Goal: Task Accomplishment & Management: Manage account settings

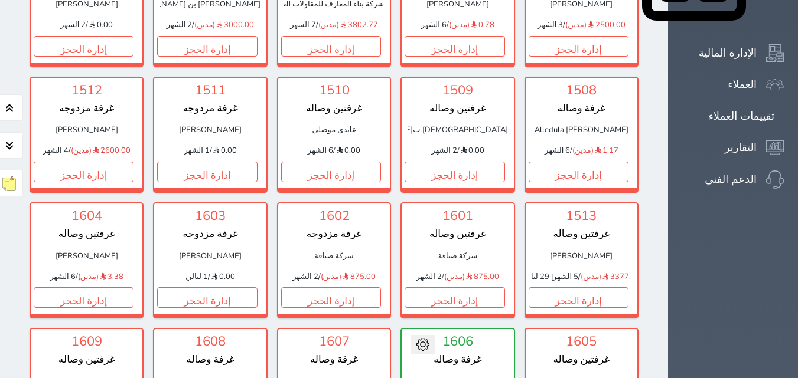
scroll to position [613, 0]
click at [416, 288] on button "إدارة الحجز" at bounding box center [454, 298] width 100 height 21
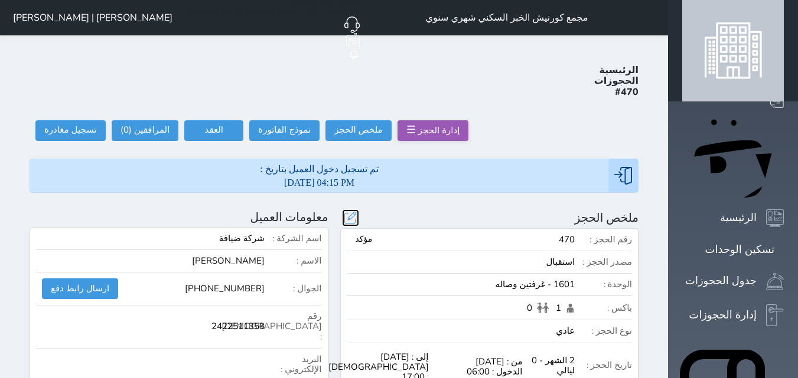
click at [358, 211] on button at bounding box center [350, 218] width 15 height 15
radio input "false"
select select "79150"
select select
type input "1750.00"
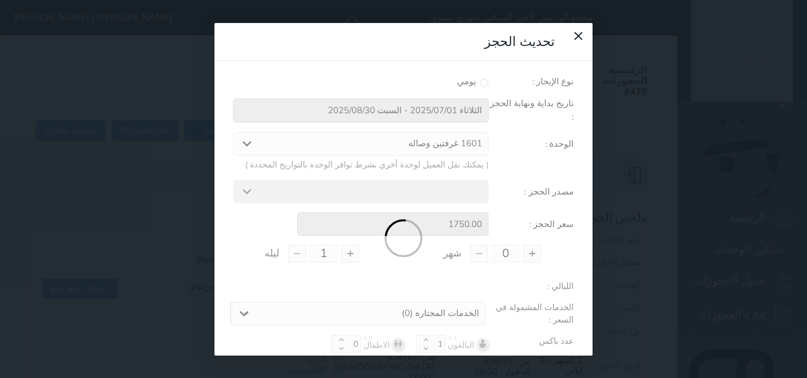
type input "2"
type input "0"
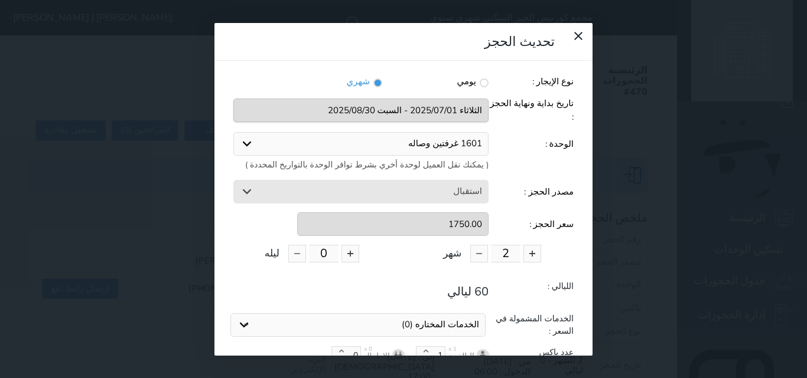
click at [442, 132] on select "1601 غرفتين وصاله" at bounding box center [360, 144] width 255 height 24
select select "79073"
click at [233, 132] on select "1601 غرفتين وصاله 1606 غرفة وصاله 1402 غرفة مزدوجه 1411 غرفة مزدوجه 1702 غرفة م…" at bounding box center [360, 144] width 255 height 24
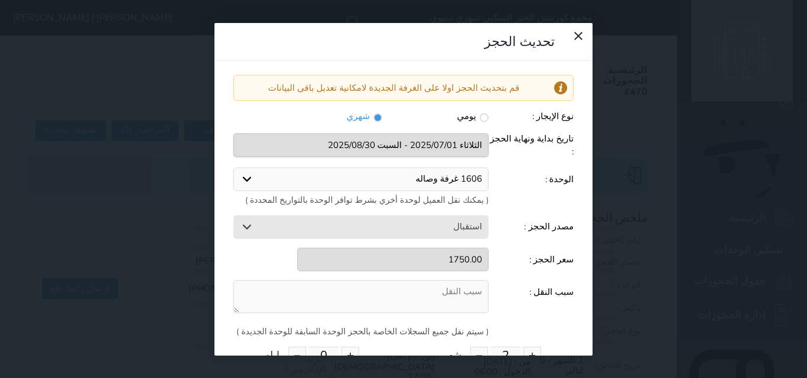
click at [458, 280] on textarea at bounding box center [360, 297] width 255 height 34
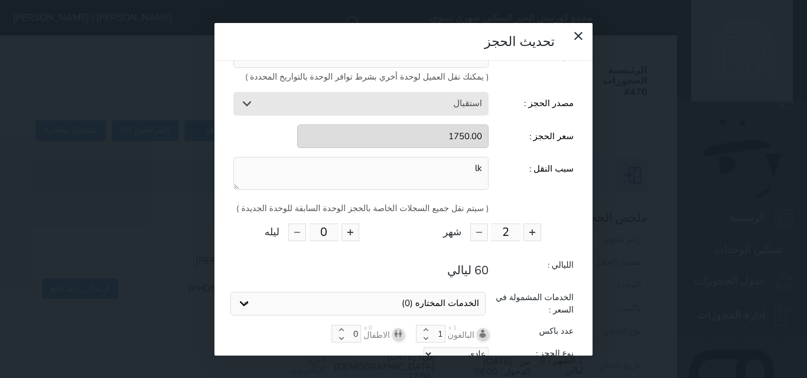
scroll to position [165, 0]
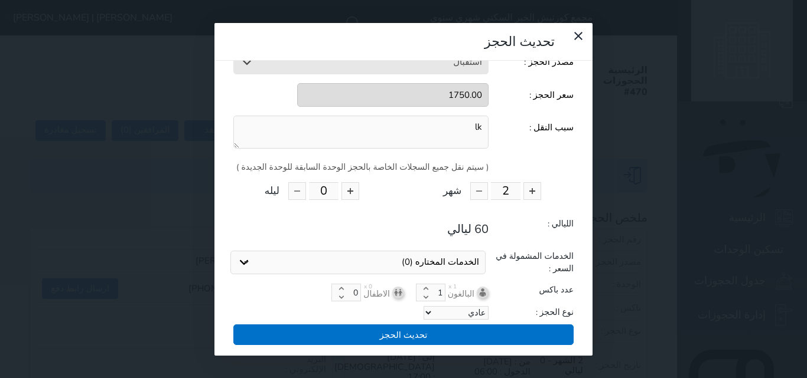
type textarea "lk"
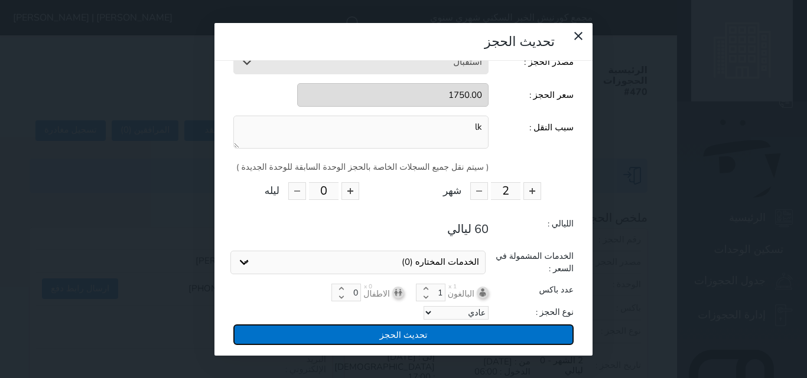
click at [389, 325] on button "تحديث الحجز" at bounding box center [403, 335] width 340 height 21
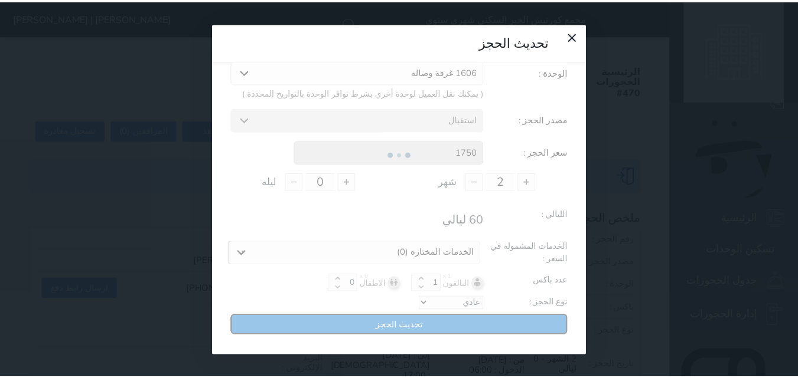
scroll to position [97, 0]
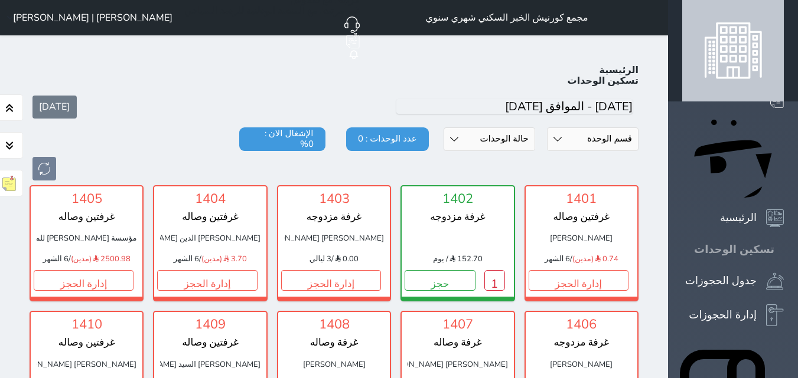
scroll to position [46, 0]
